Goal: Transaction & Acquisition: Obtain resource

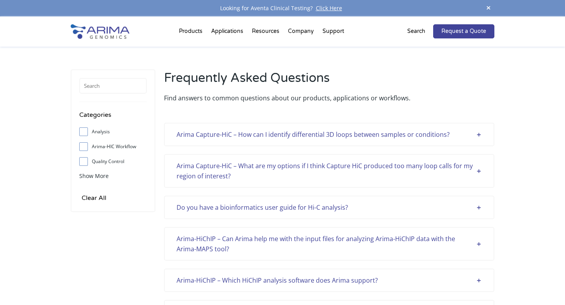
click at [84, 133] on input "Analysis" at bounding box center [83, 131] width 5 height 5
checkbox input "true"
click at [480, 206] on div "Do you have a bioinformatics user guide for Hi-C analysis?" at bounding box center [329, 207] width 305 height 10
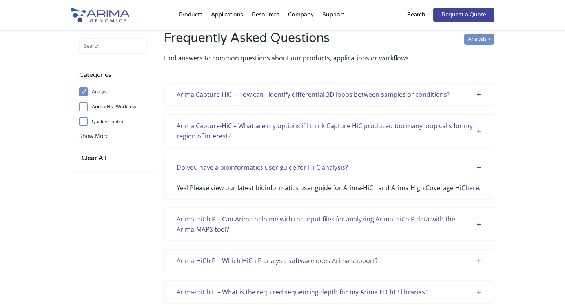
scroll to position [55, 0]
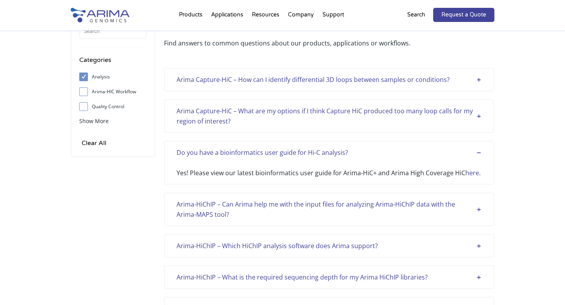
click at [474, 173] on link "here" at bounding box center [472, 173] width 14 height 9
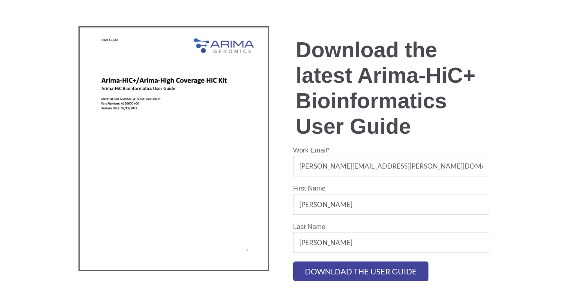
scroll to position [7, 0]
click at [377, 278] on input "Download the user guide" at bounding box center [360, 272] width 135 height 20
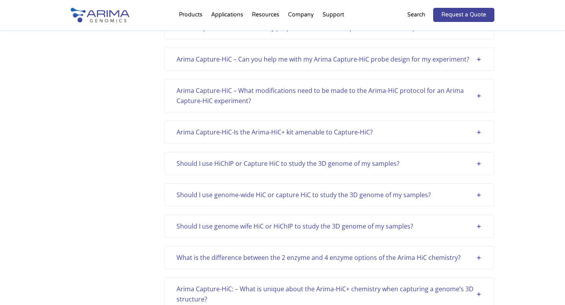
scroll to position [944, 0]
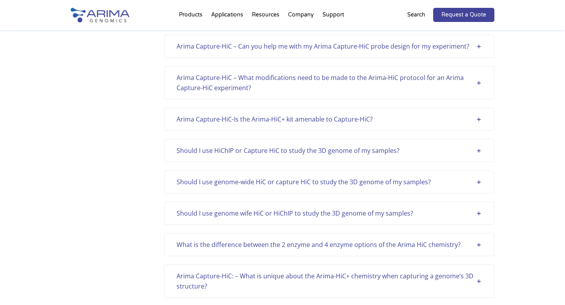
click at [479, 245] on div "What is the difference between the 2 enzyme and 4 enzyme options of the Arima H…" at bounding box center [329, 245] width 305 height 10
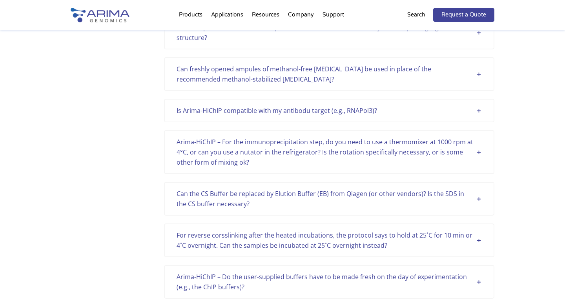
scroll to position [1254, 0]
click at [478, 242] on div "For reverse corsslinking after the heated incubations, the protocol says to hol…" at bounding box center [329, 240] width 305 height 20
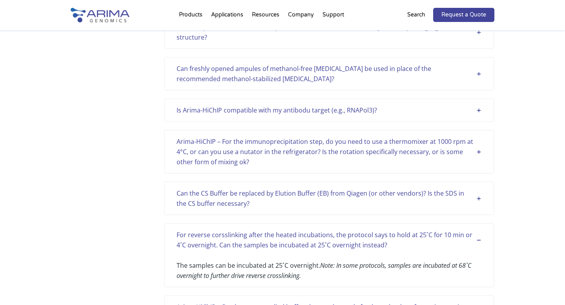
click at [478, 242] on div "For reverse corsslinking after the heated incubations, the protocol says to hol…" at bounding box center [329, 240] width 305 height 20
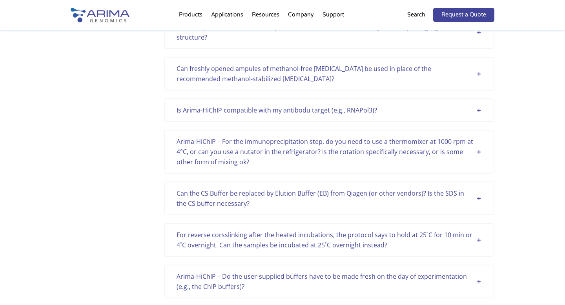
click at [478, 242] on div "For reverse corsslinking after the heated incubations, the protocol says to hol…" at bounding box center [329, 240] width 305 height 20
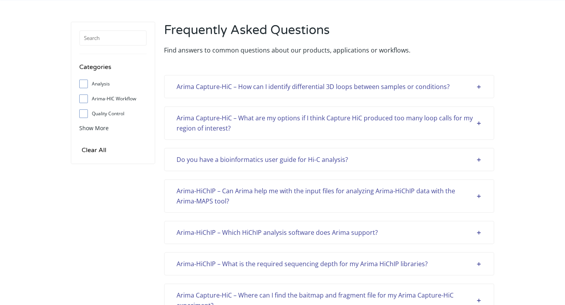
scroll to position [0, 0]
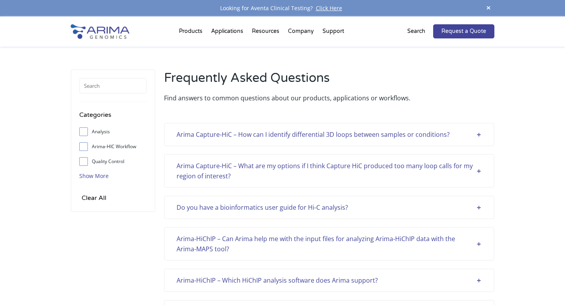
click at [96, 176] on span "Show More" at bounding box center [93, 175] width 29 height 7
